Goal: Find specific page/section: Find specific page/section

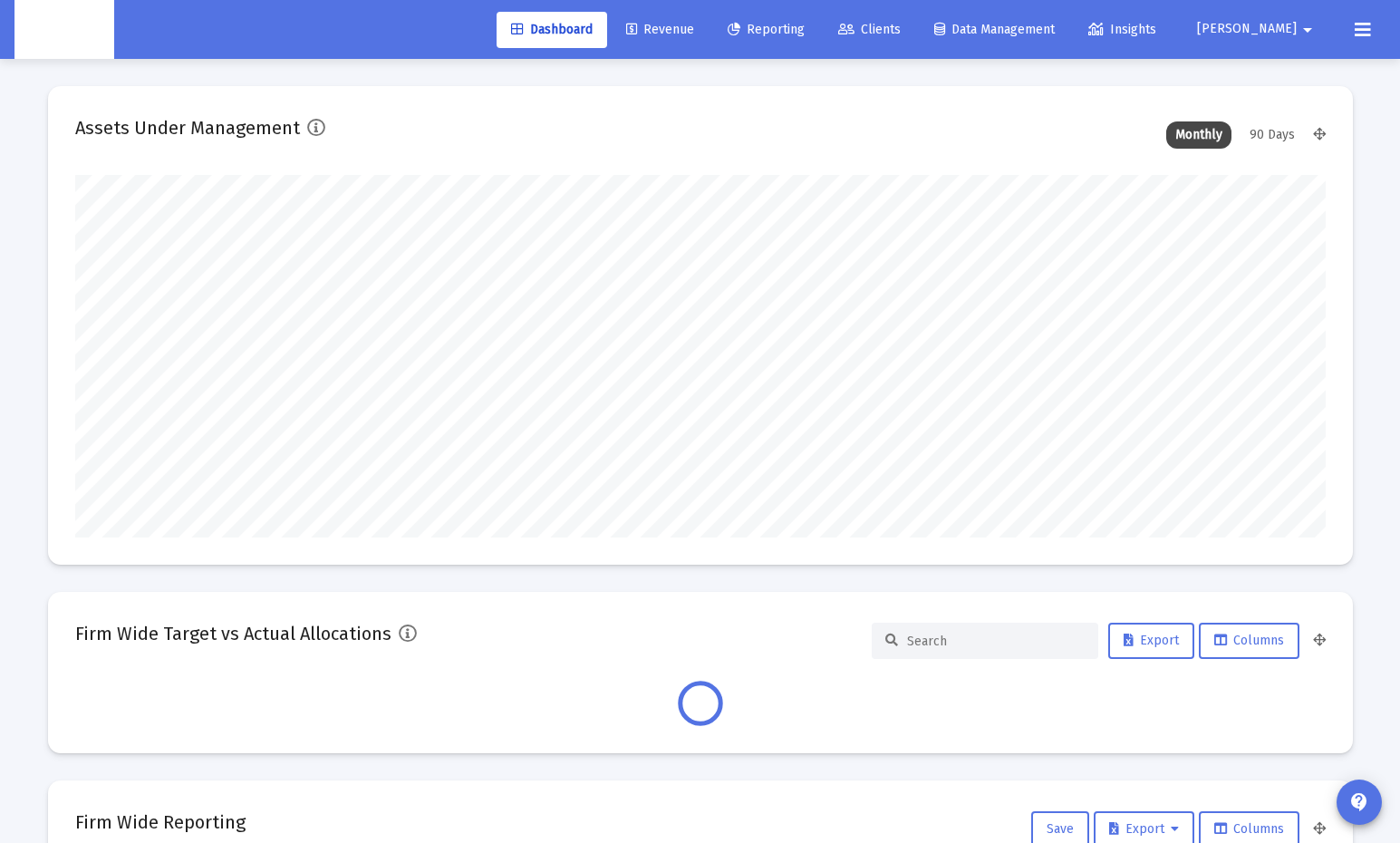
scroll to position [362, 1250]
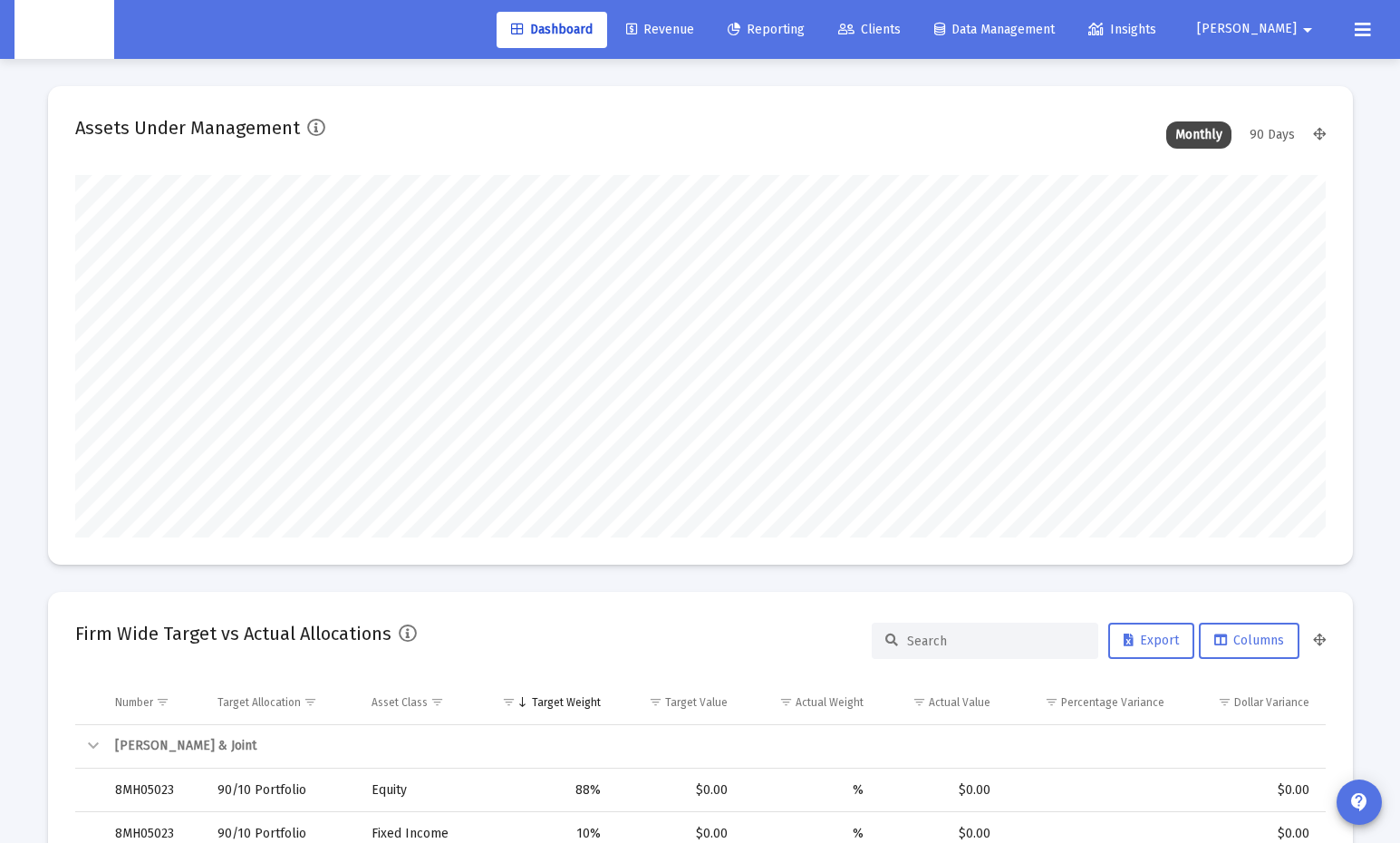
click at [855, 25] on icon at bounding box center [846, 29] width 17 height 13
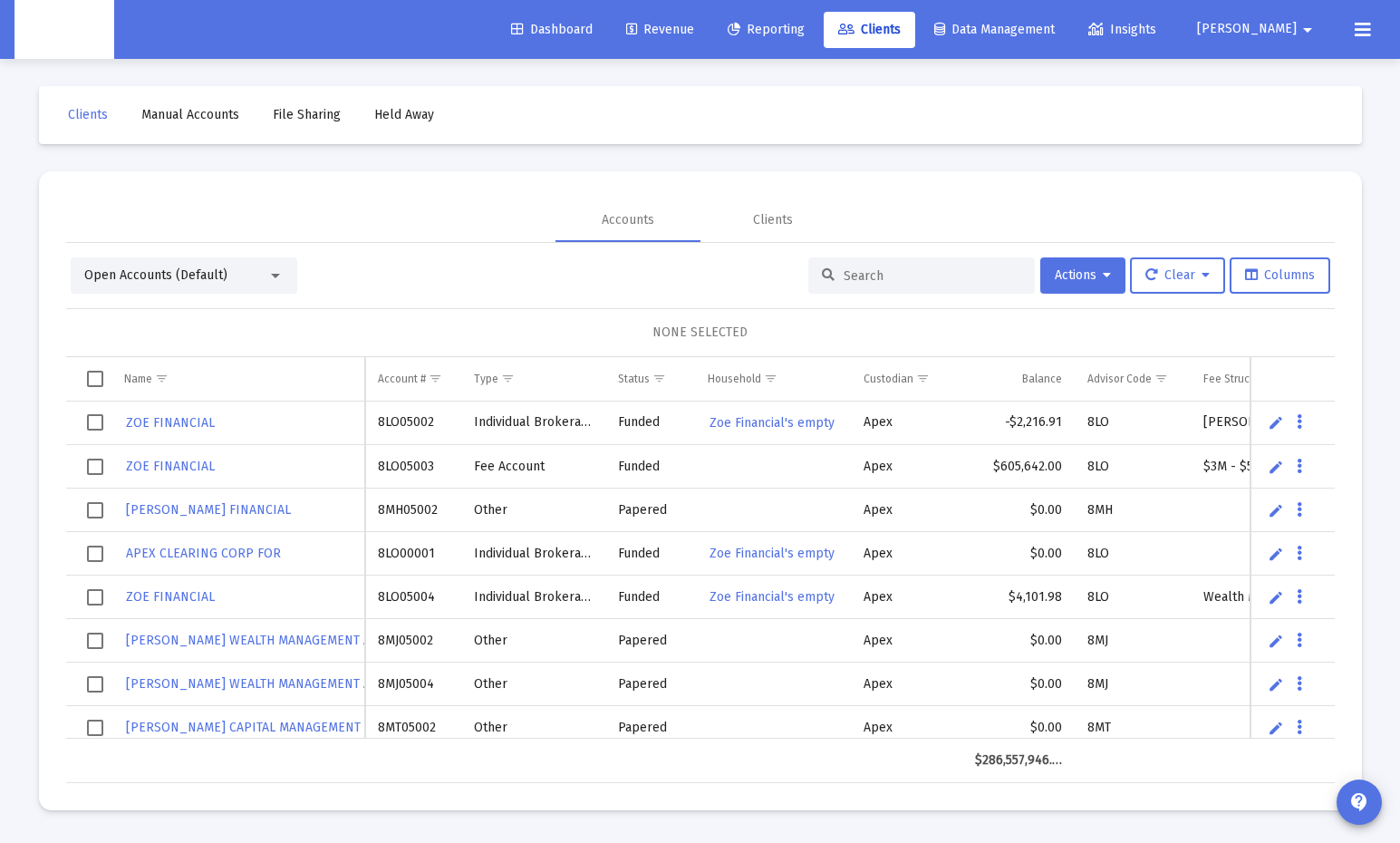
click at [906, 268] on input at bounding box center [932, 276] width 178 height 16
paste input "8NJ05085"
type input "8NJ05085"
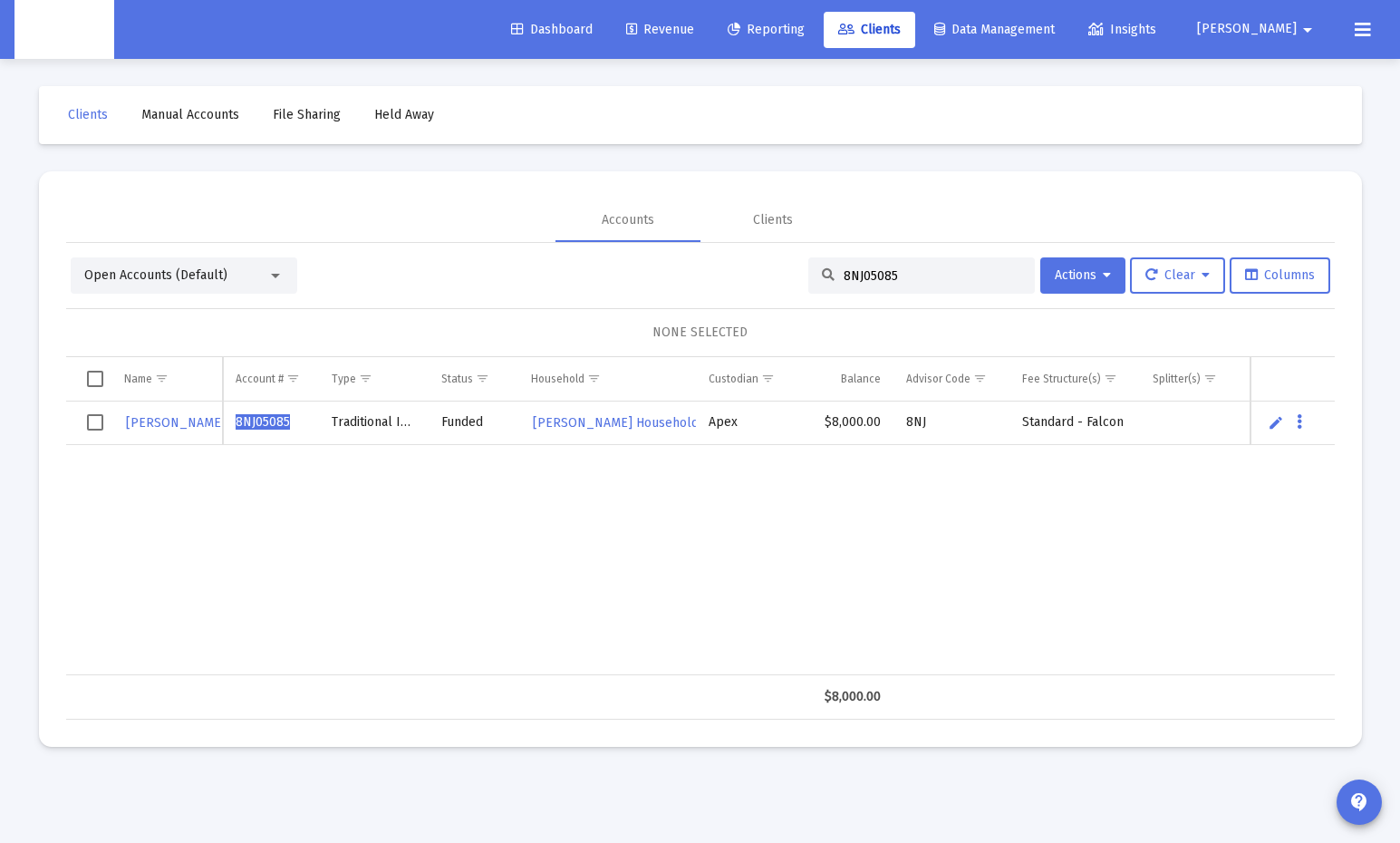
drag, startPoint x: 907, startPoint y: 276, endPoint x: 745, endPoint y: 270, distance: 162.1
click at [745, 270] on div "Open Accounts (Default) 8NJ05085 Actions Clear Columns" at bounding box center [700, 275] width 1260 height 36
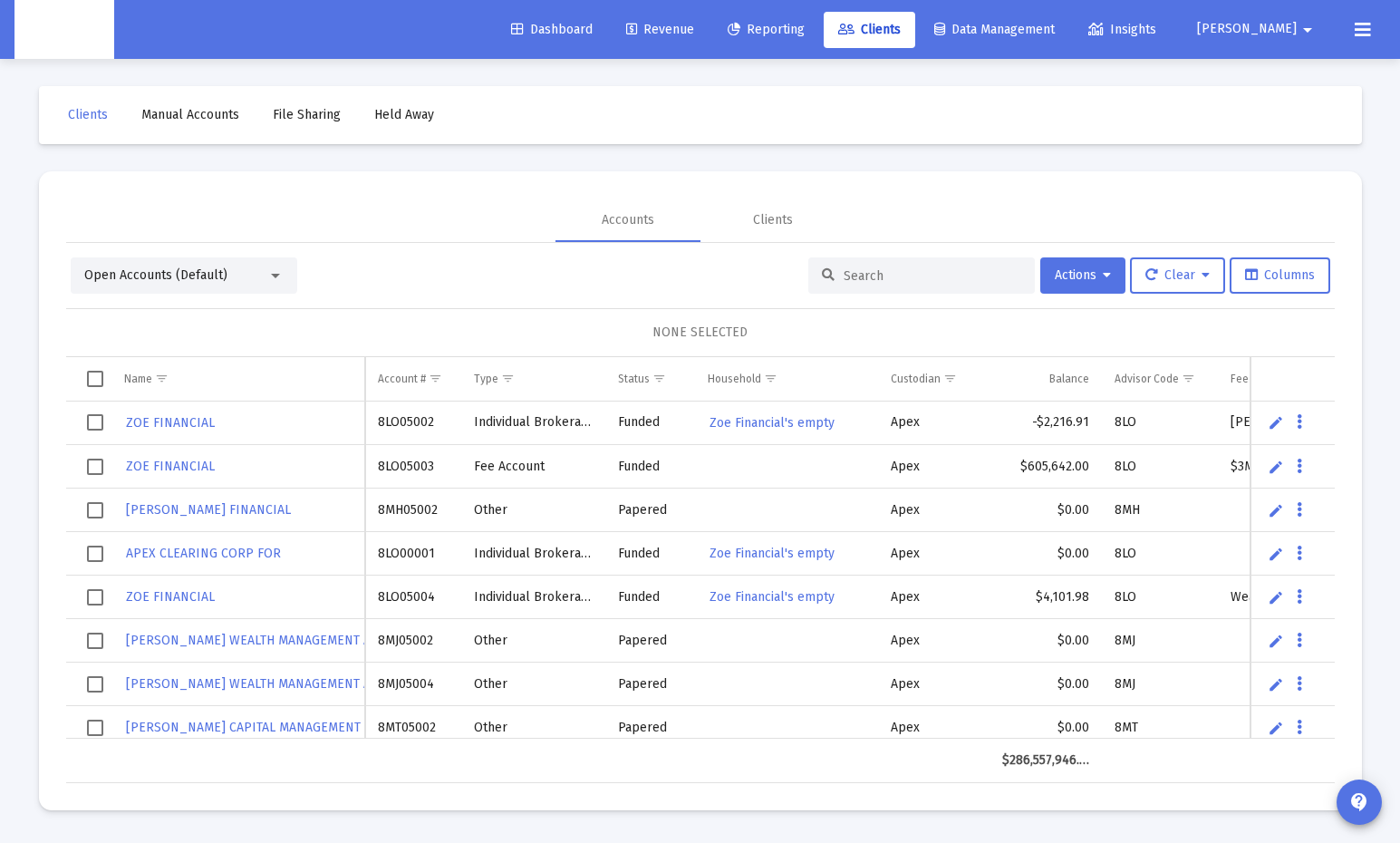
click at [905, 268] on input at bounding box center [932, 276] width 178 height 16
paste input "8NJ05087"
type input "8NJ05087"
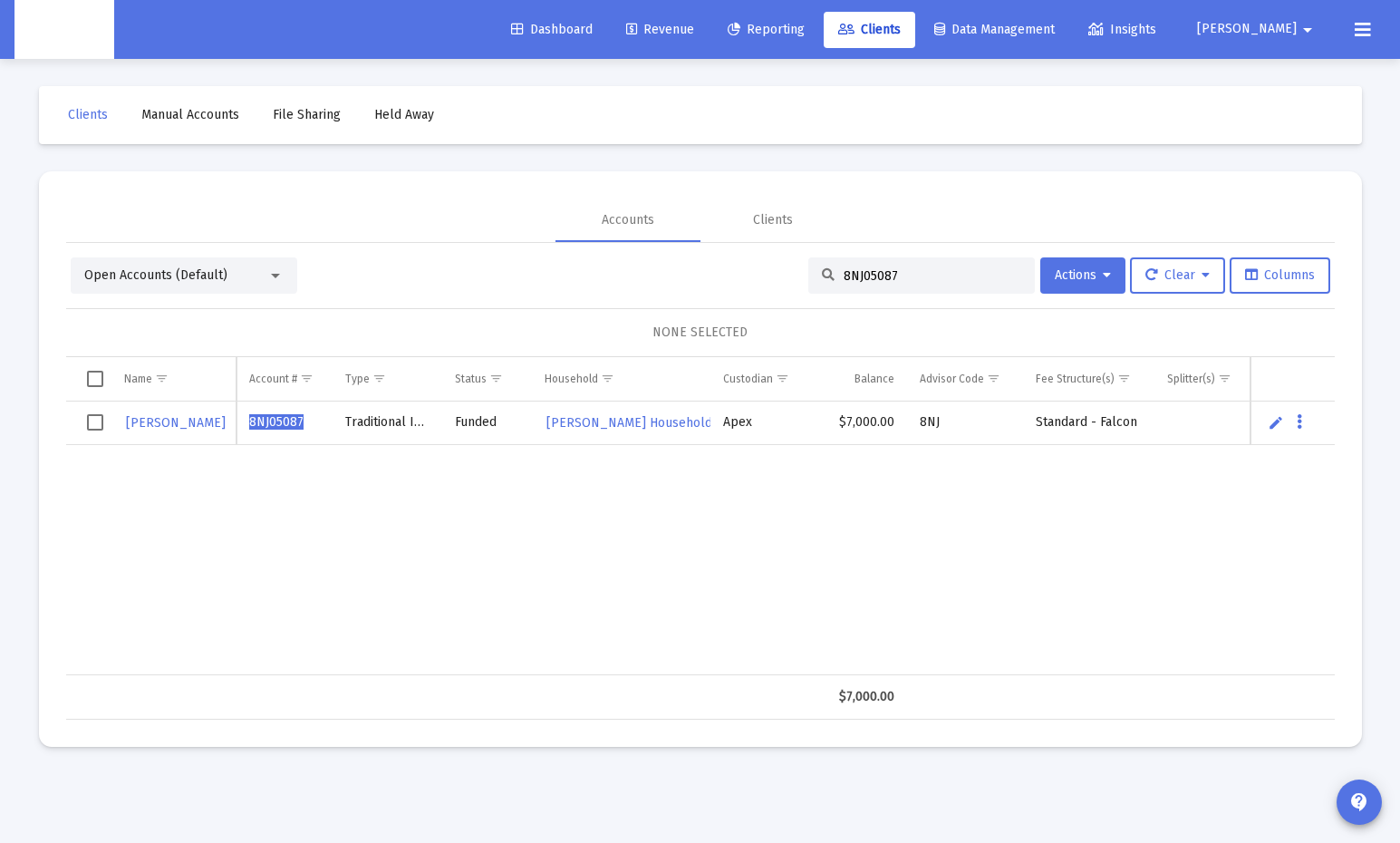
drag, startPoint x: 837, startPoint y: 269, endPoint x: 723, endPoint y: 271, distance: 114.0
click at [723, 271] on div "Open Accounts (Default) 8NJ05087 Actions Clear Columns" at bounding box center [700, 275] width 1260 height 36
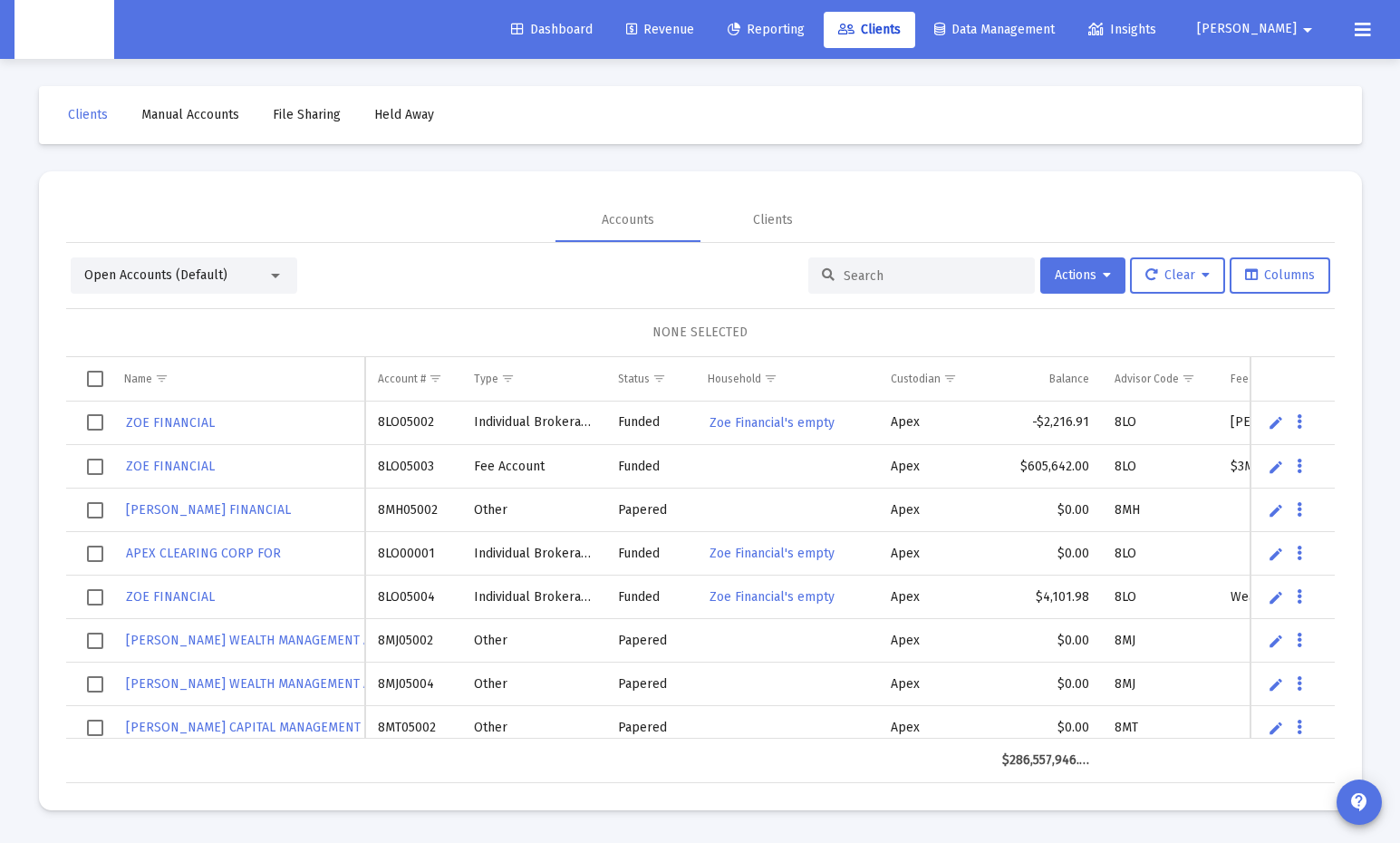
click at [854, 278] on input at bounding box center [932, 276] width 178 height 16
paste input "645710861"
type input "645710861"
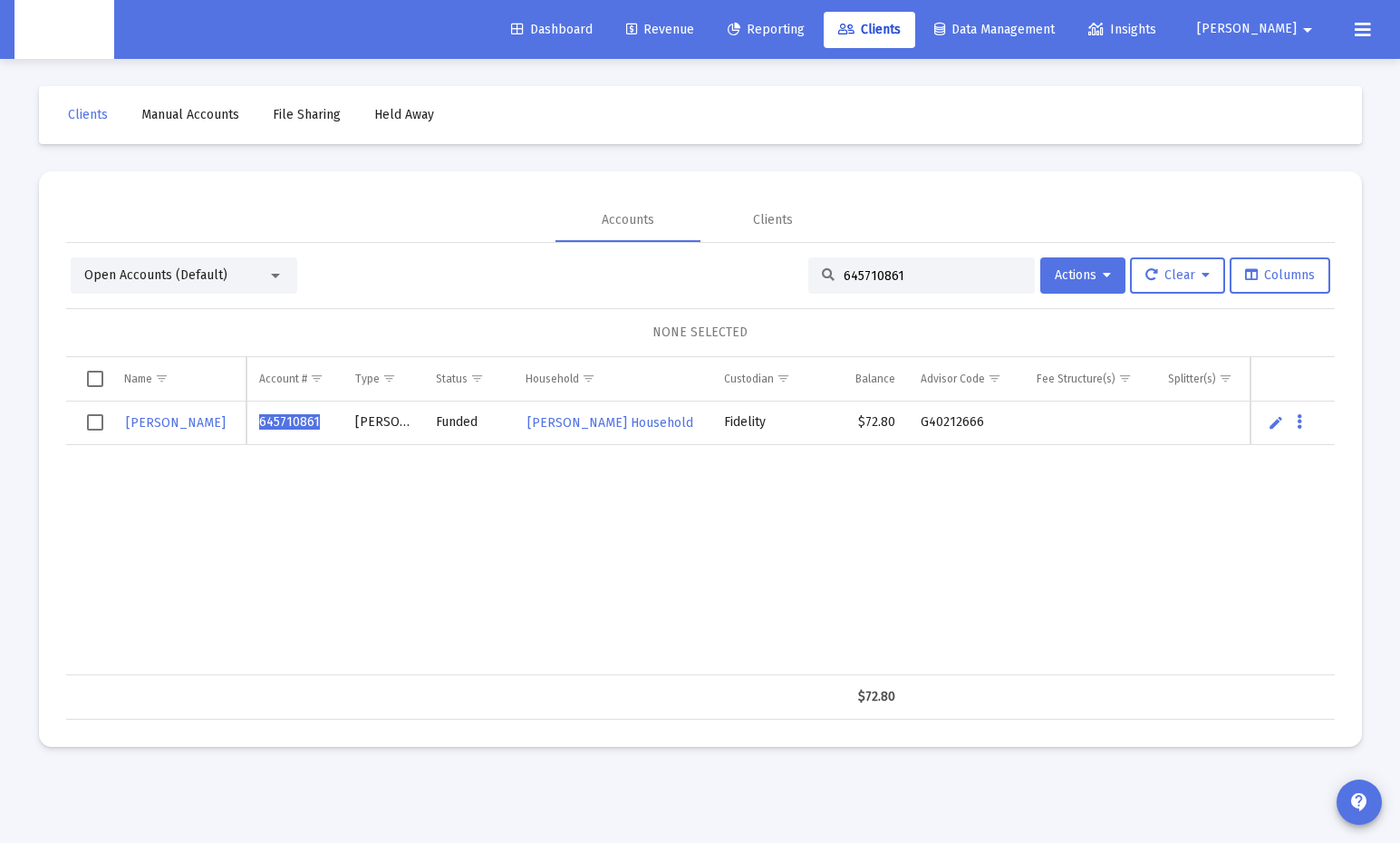
drag, startPoint x: 935, startPoint y: 279, endPoint x: 685, endPoint y: 277, distance: 250.0
click at [685, 277] on div "Open Accounts (Default) 645710861 Actions Clear Columns" at bounding box center [700, 275] width 1260 height 36
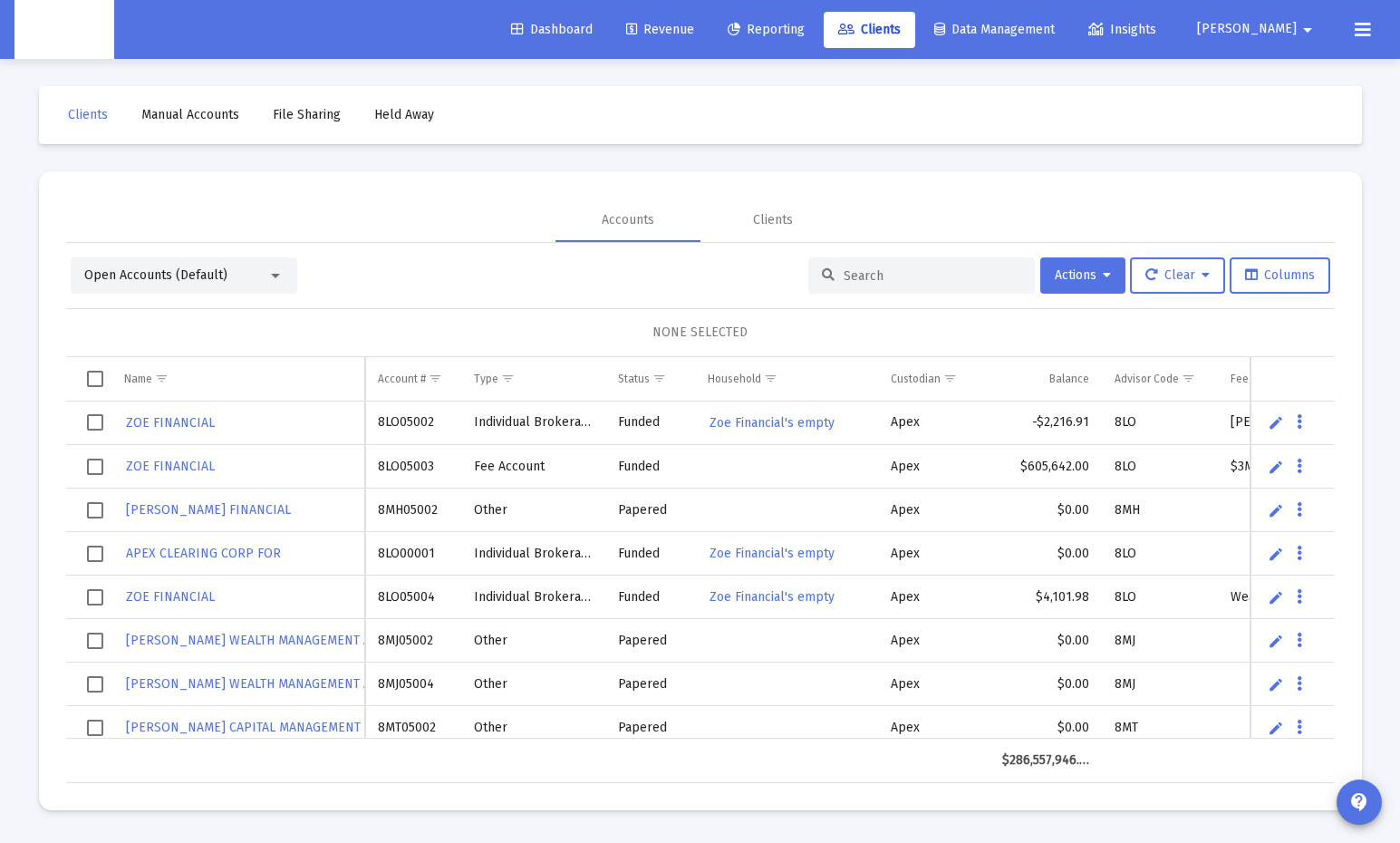
click at [863, 279] on input at bounding box center [932, 276] width 178 height 16
paste input "636379905"
type input "636379905"
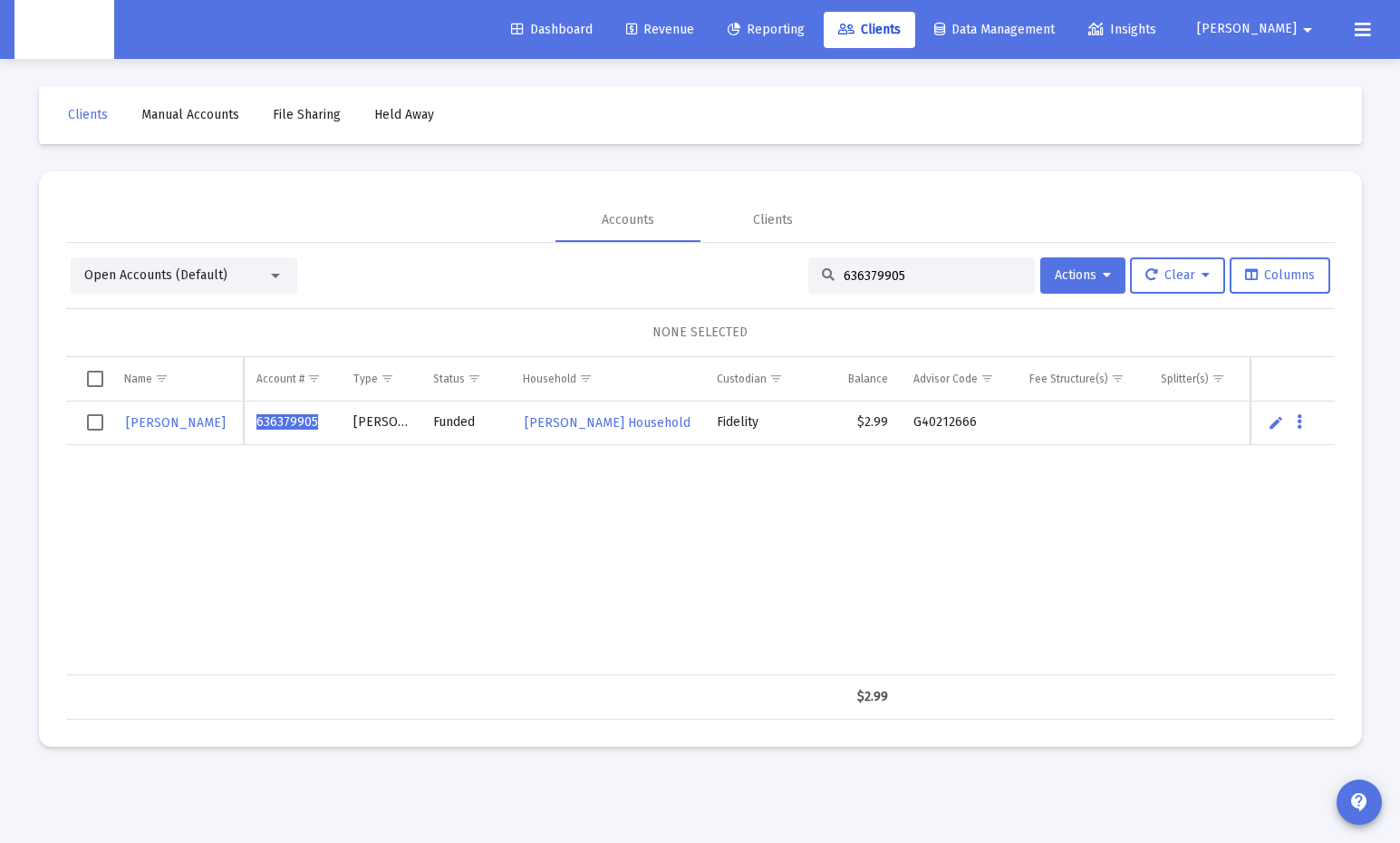
drag, startPoint x: 790, startPoint y: 274, endPoint x: 743, endPoint y: 273, distance: 47.0
click at [743, 273] on div "Open Accounts (Default) 636379905 Actions Clear Columns" at bounding box center [700, 275] width 1260 height 36
